Goal: Navigation & Orientation: Understand site structure

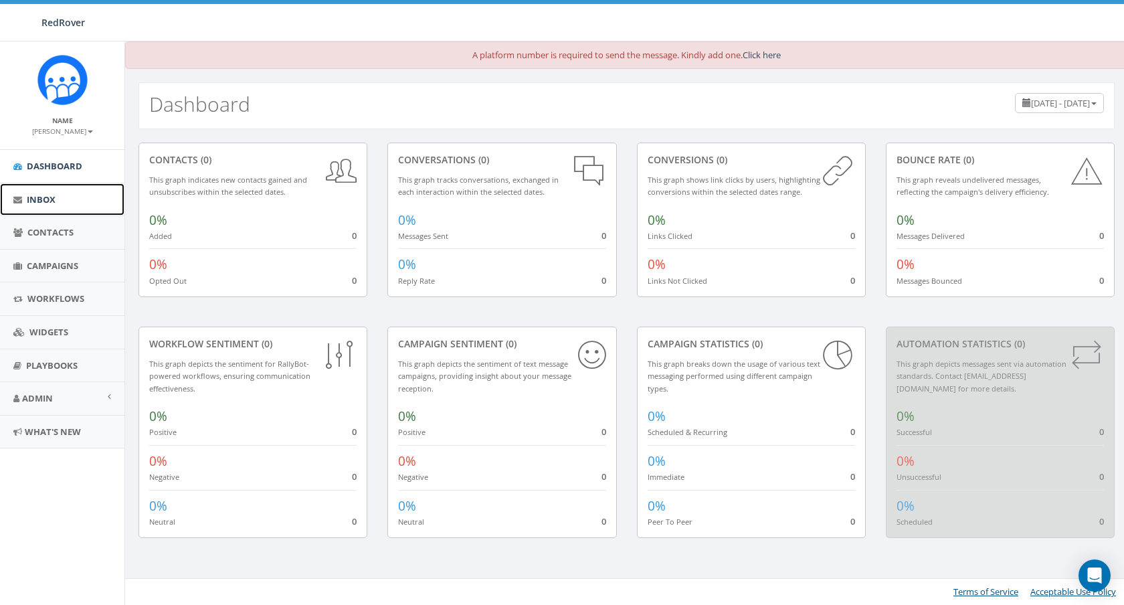
click at [50, 193] on span "Inbox" at bounding box center [41, 199] width 29 height 12
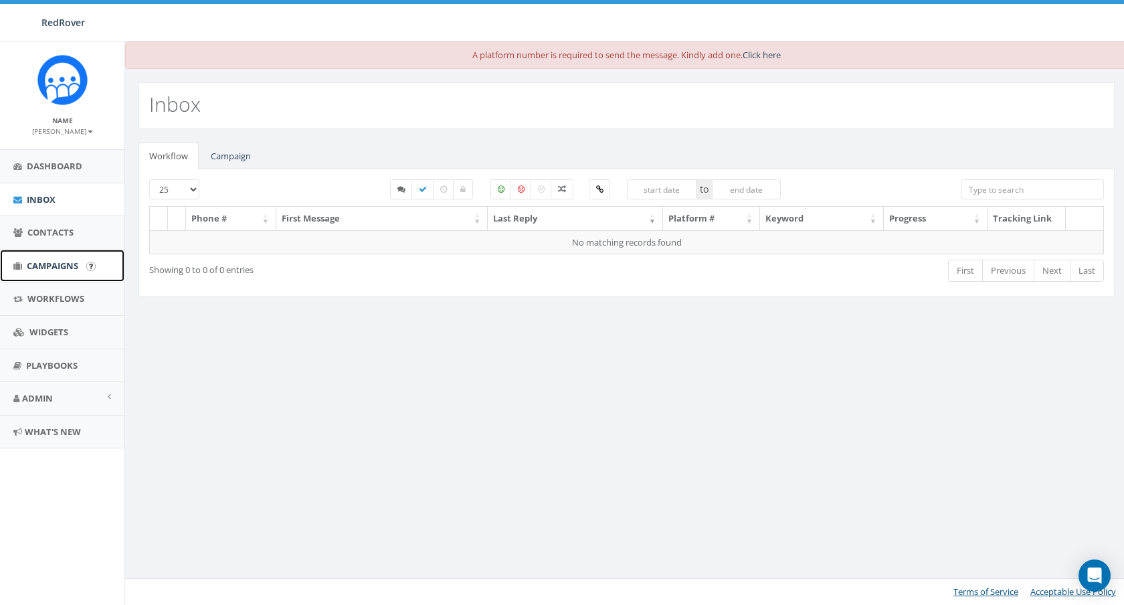
click at [47, 261] on span "Campaigns" at bounding box center [53, 266] width 52 height 12
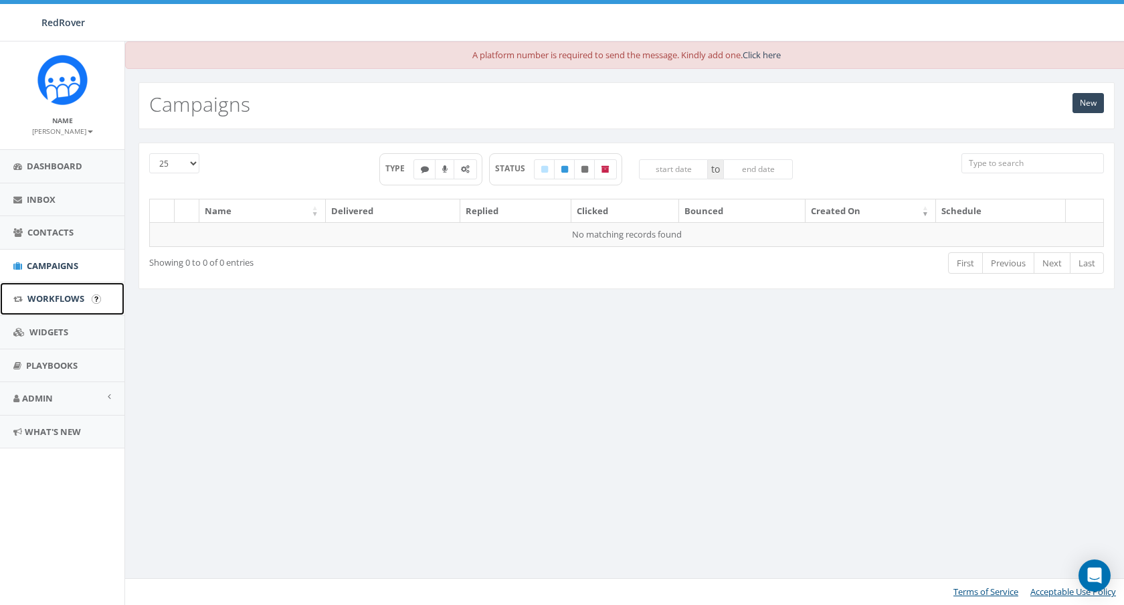
click at [47, 295] on span "Workflows" at bounding box center [55, 298] width 57 height 12
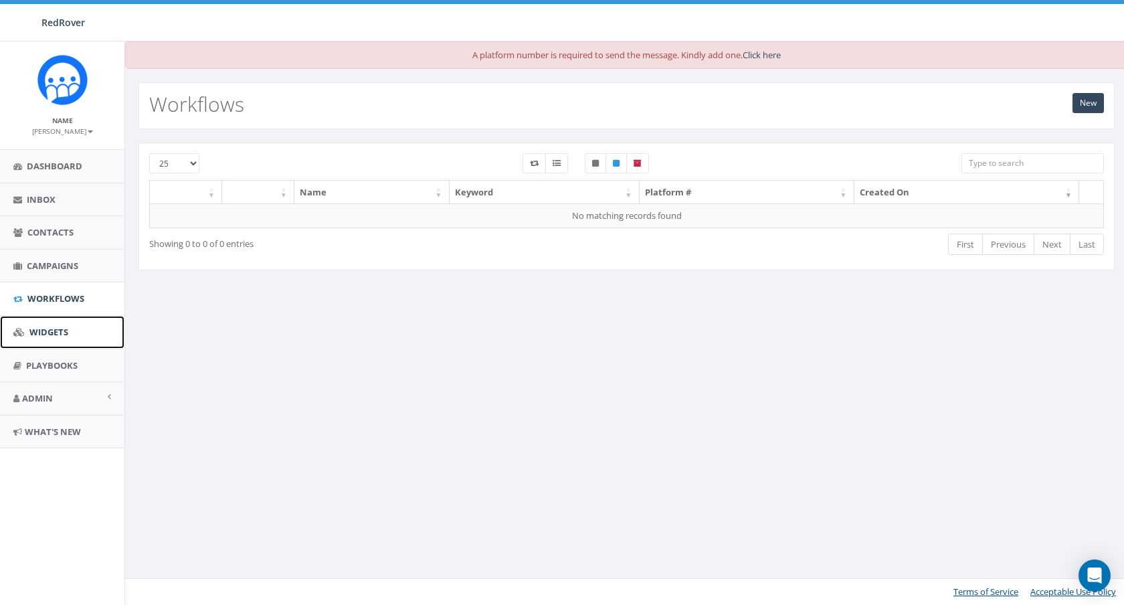
click at [45, 331] on span "Widgets" at bounding box center [48, 332] width 39 height 12
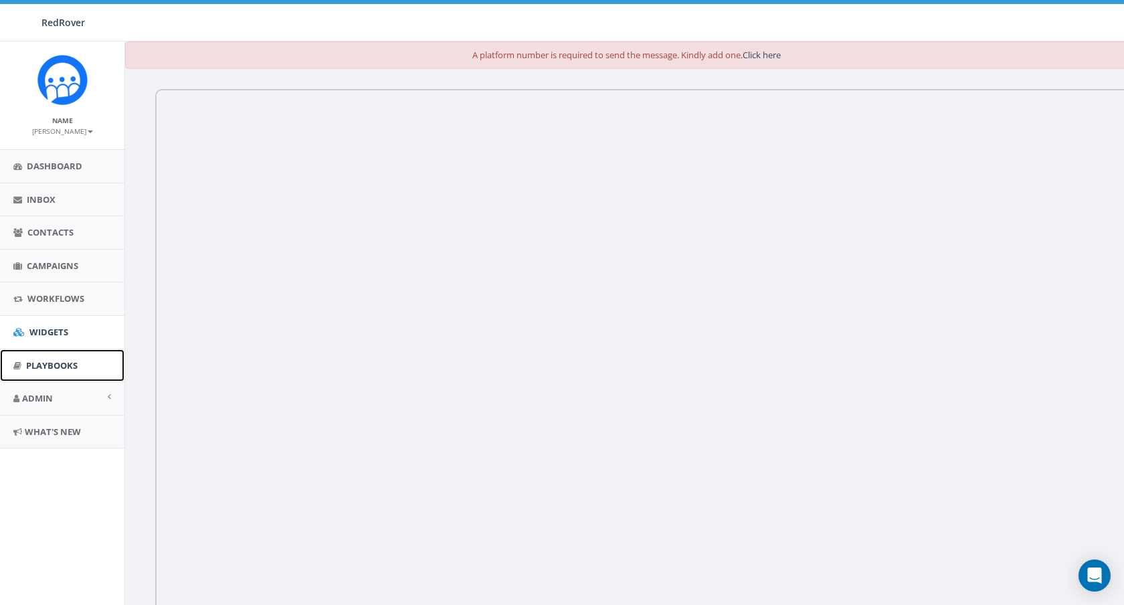
click at [48, 363] on span "Playbooks" at bounding box center [52, 365] width 52 height 12
click at [45, 398] on span "Admin" at bounding box center [37, 398] width 31 height 12
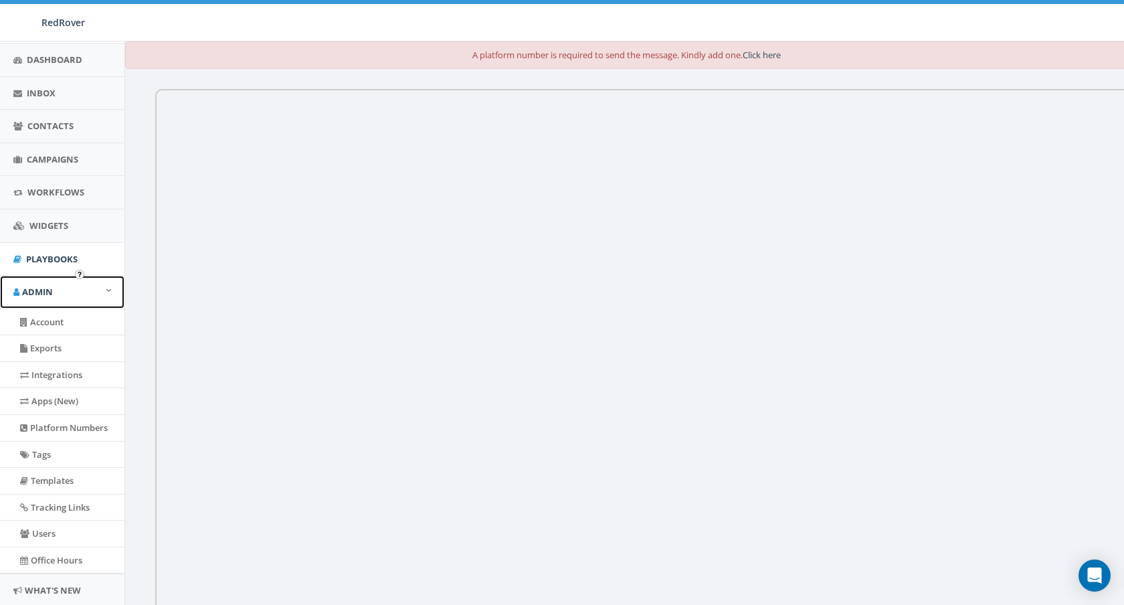
scroll to position [146, 0]
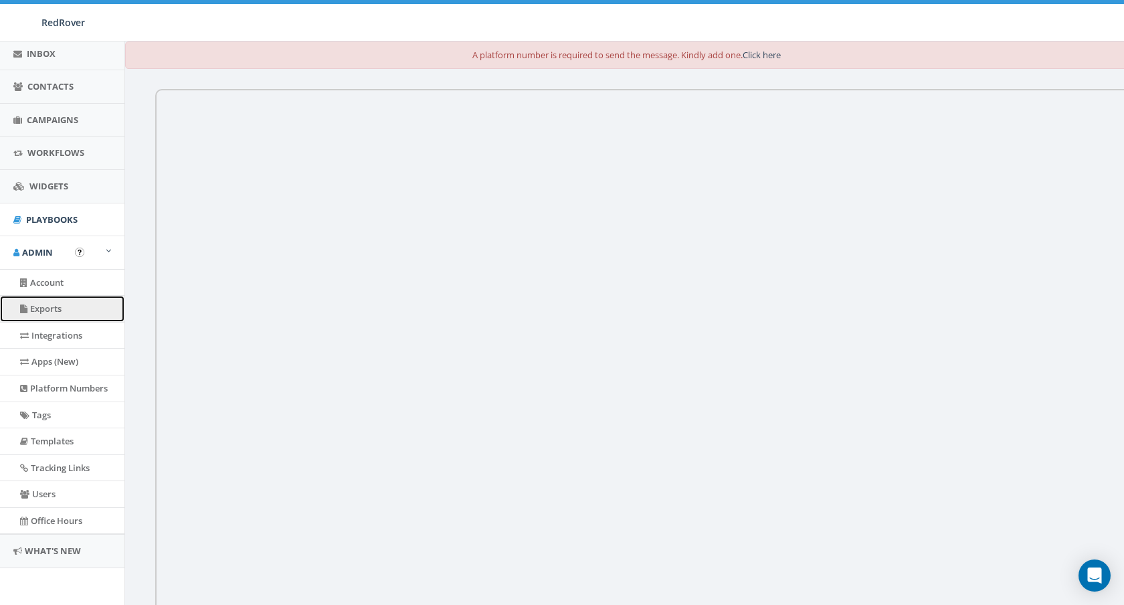
click at [50, 321] on link "Exports" at bounding box center [62, 309] width 124 height 26
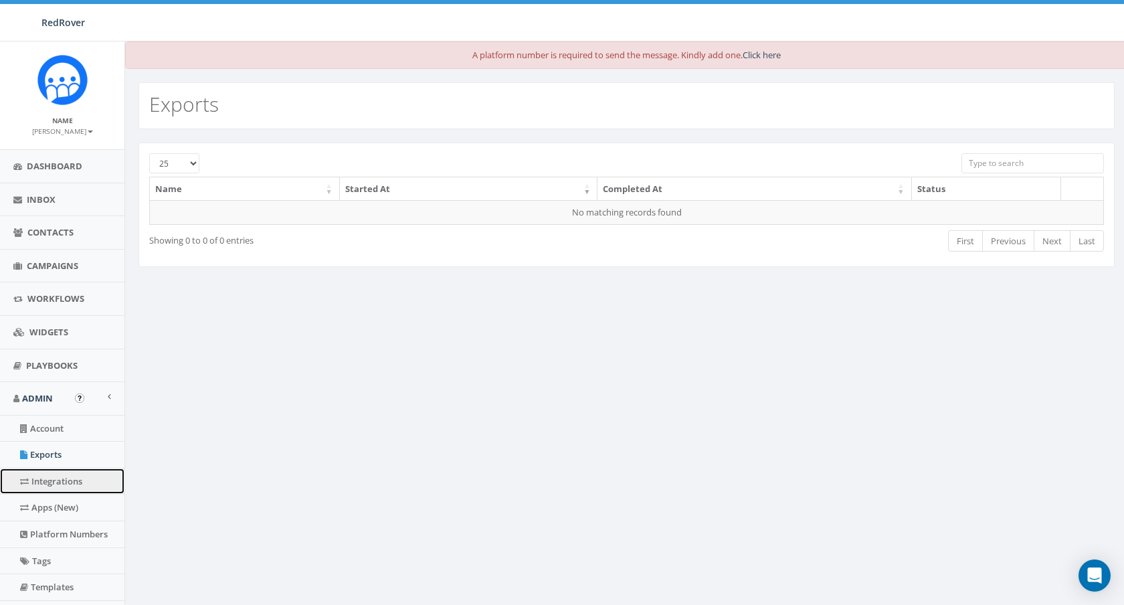
click at [53, 479] on link "Integrations" at bounding box center [62, 481] width 124 height 26
